Goal: Task Accomplishment & Management: Complete application form

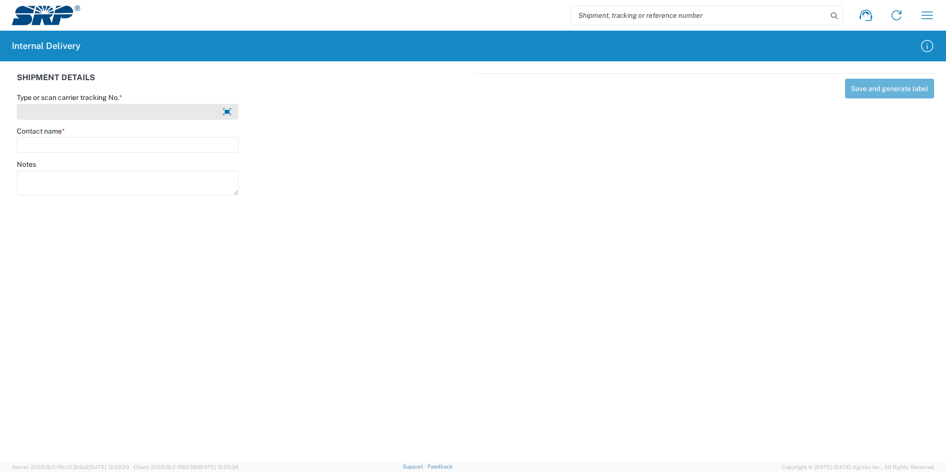
click at [66, 109] on input "Type or scan carrier tracking No. *" at bounding box center [128, 112] width 222 height 16
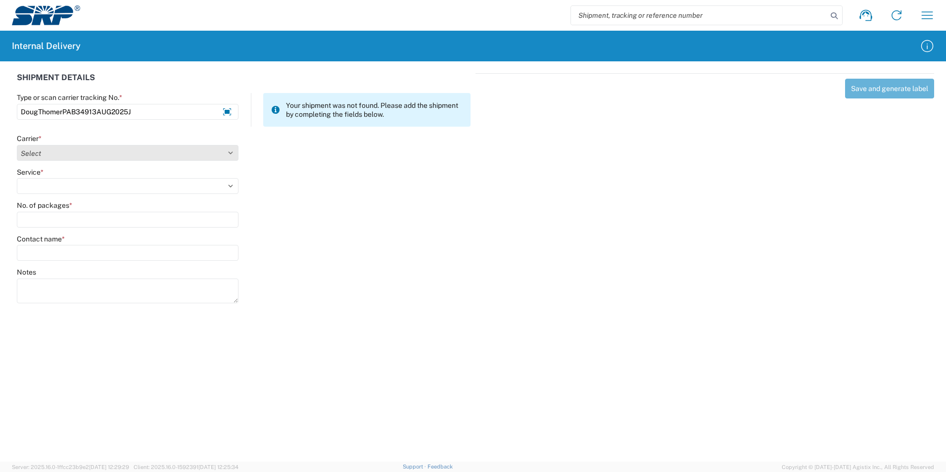
type input "DougThomerPAB34913AUG2025J"
click at [233, 153] on select "Select Amazon Logistics ATI Trucking BC Dimerco Logistics Empire Southwest FedE…" at bounding box center [128, 153] width 222 height 16
select select "18713"
click at [17, 145] on select "Select Amazon Logistics ATI Trucking BC Dimerco Logistics Empire Southwest FedE…" at bounding box center [128, 153] width 222 height 16
click at [101, 189] on select "Select Ground Inter-Office" at bounding box center [128, 186] width 222 height 16
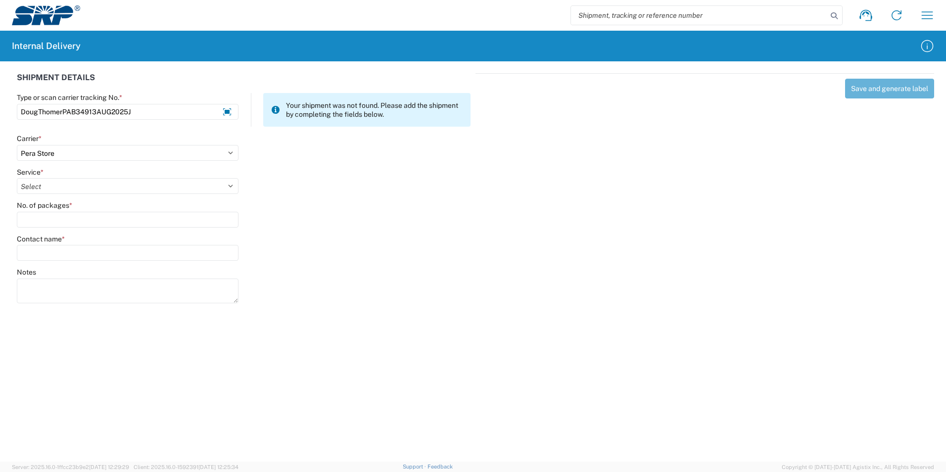
select select "35763"
click at [17, 178] on select "Select Ground Inter-Office" at bounding box center [128, 186] width 222 height 16
click at [75, 217] on input "No. of packages *" at bounding box center [128, 220] width 222 height 16
type input "1"
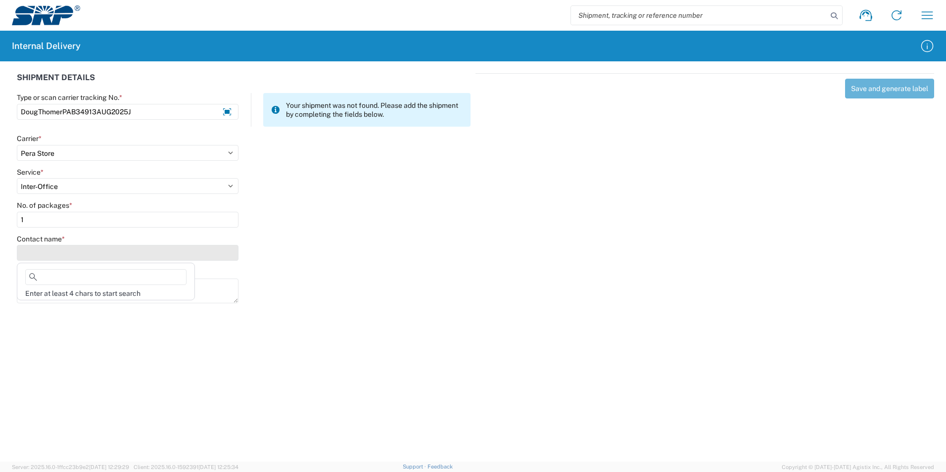
click at [74, 249] on input "Contact name *" at bounding box center [128, 253] width 222 height 16
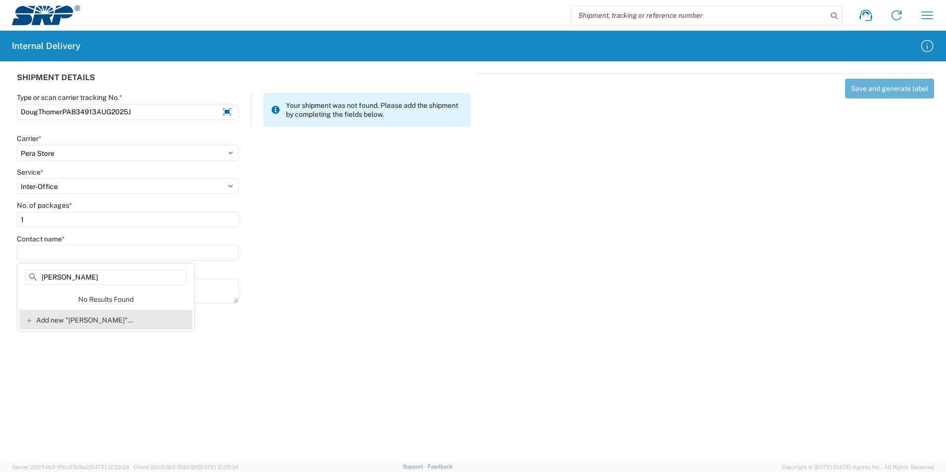
type input "[PERSON_NAME]"
click at [103, 317] on span "Add new "[PERSON_NAME]"..." at bounding box center [84, 320] width 97 height 9
type input "[PERSON_NAME]"
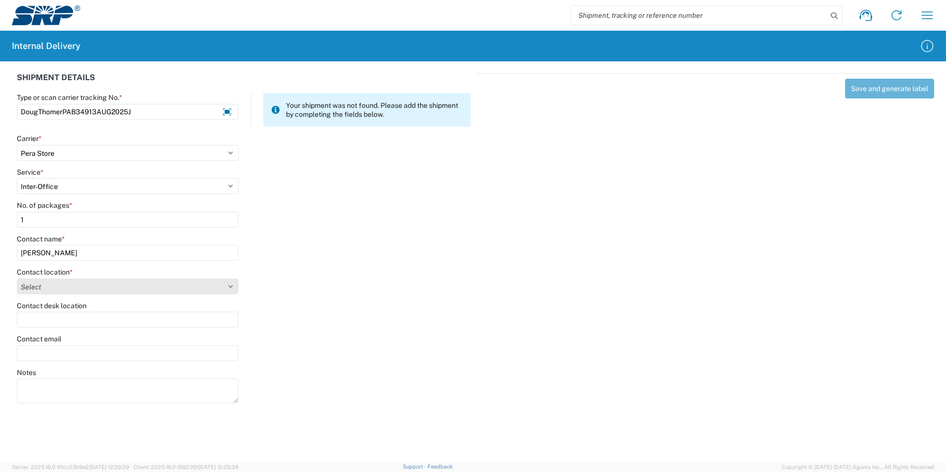
click at [91, 283] on select "Select [GEOGRAPHIC_DATA] Facility [GEOGRAPHIC_DATA] [GEOGRAPHIC_DATA] [PERSON_N…" at bounding box center [128, 287] width 222 height 16
select select "54818"
click at [17, 279] on select "Select [GEOGRAPHIC_DATA] Facility [GEOGRAPHIC_DATA] [GEOGRAPHIC_DATA] [PERSON_N…" at bounding box center [128, 287] width 222 height 16
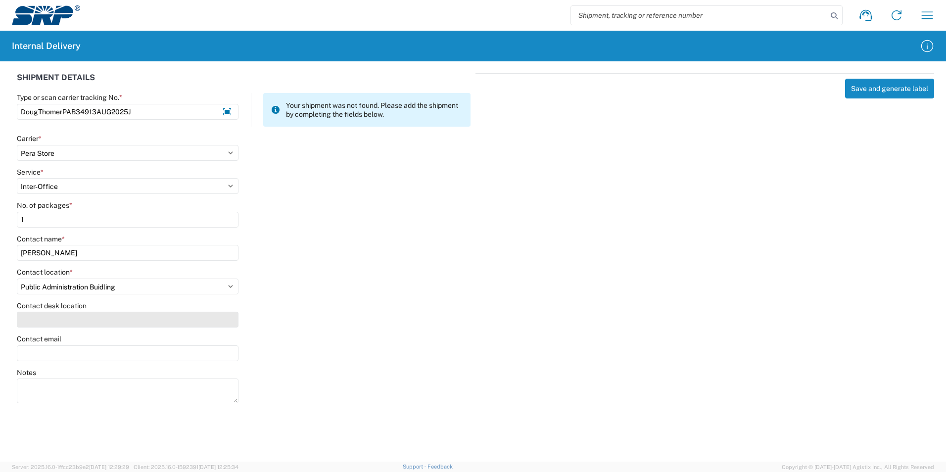
click at [70, 323] on input "Contact desk location" at bounding box center [128, 320] width 222 height 16
type input "PAB349"
click at [56, 351] on input "Contact email" at bounding box center [128, 354] width 222 height 16
type input "[PERSON_NAME][EMAIL_ADDRESS][PERSON_NAME][DOMAIN_NAME]"
click at [271, 359] on div "Contact email [PERSON_NAME][EMAIL_ADDRESS][PERSON_NAME][DOMAIN_NAME]" at bounding box center [244, 352] width 464 height 34
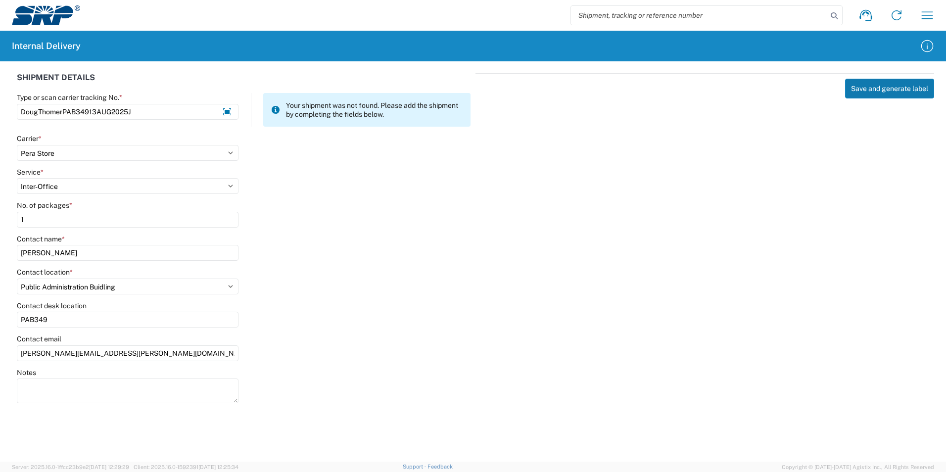
click at [893, 88] on button "Save and generate label" at bounding box center [889, 89] width 89 height 20
select select
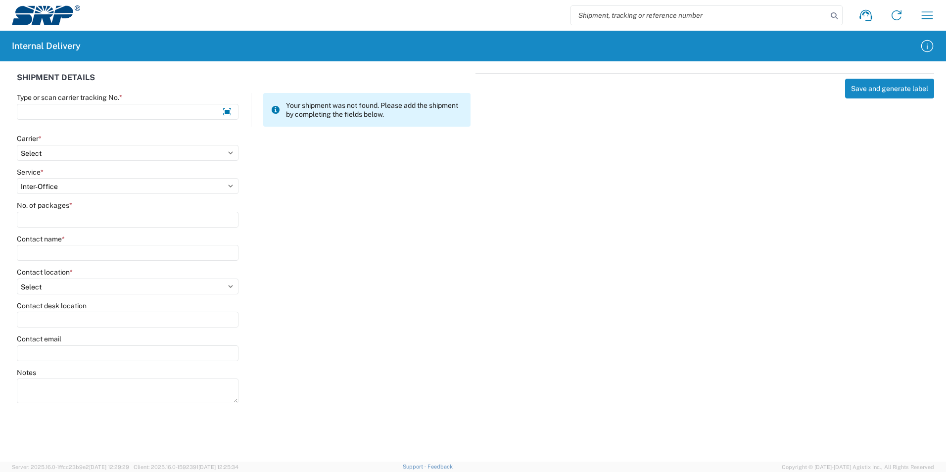
select select
